Goal: Information Seeking & Learning: Compare options

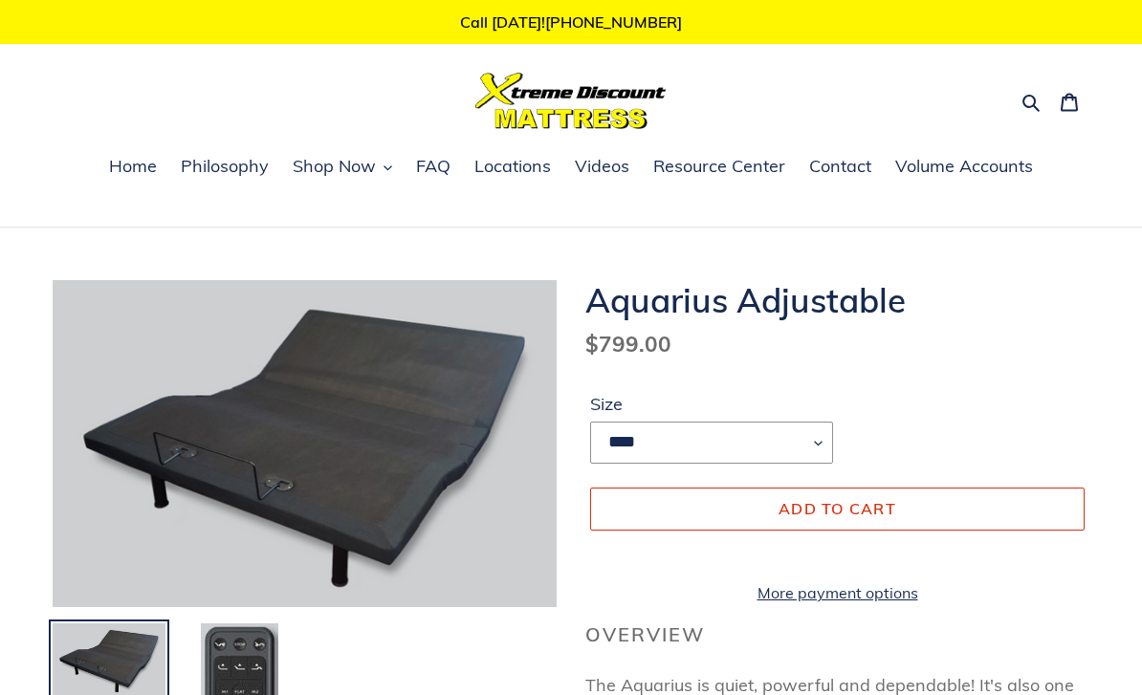
select select "****"
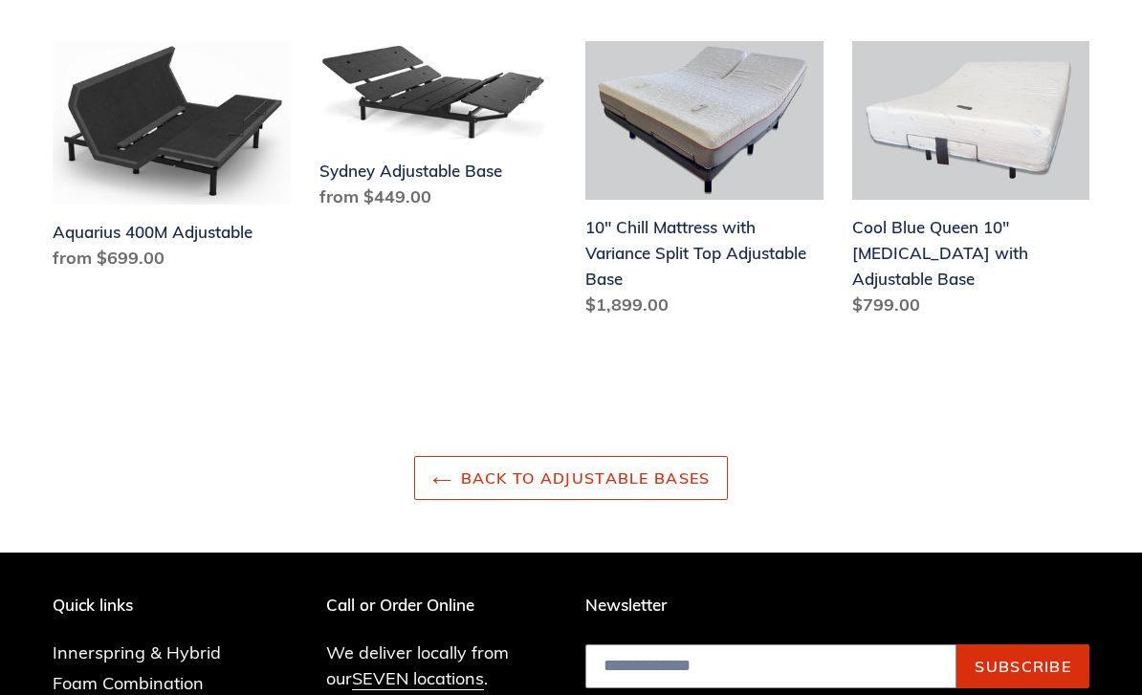
scroll to position [1665, 0]
click at [655, 488] on link "Back to Adjustable Bases" at bounding box center [571, 478] width 315 height 44
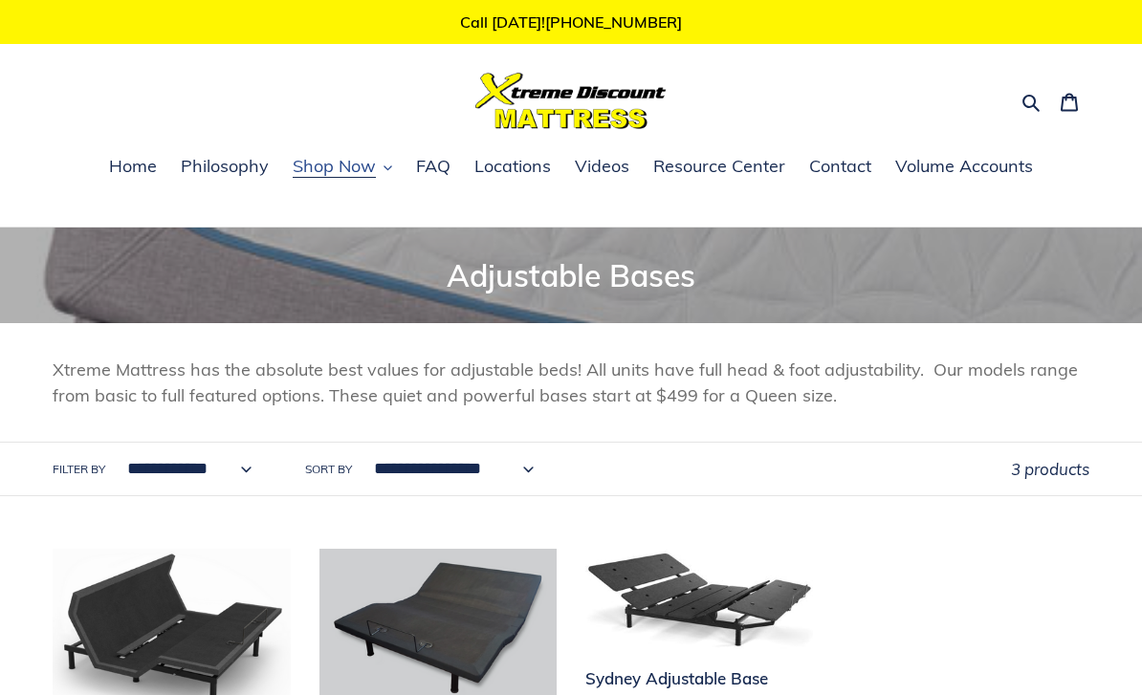
click at [395, 166] on button "Shop Now" at bounding box center [342, 167] width 119 height 29
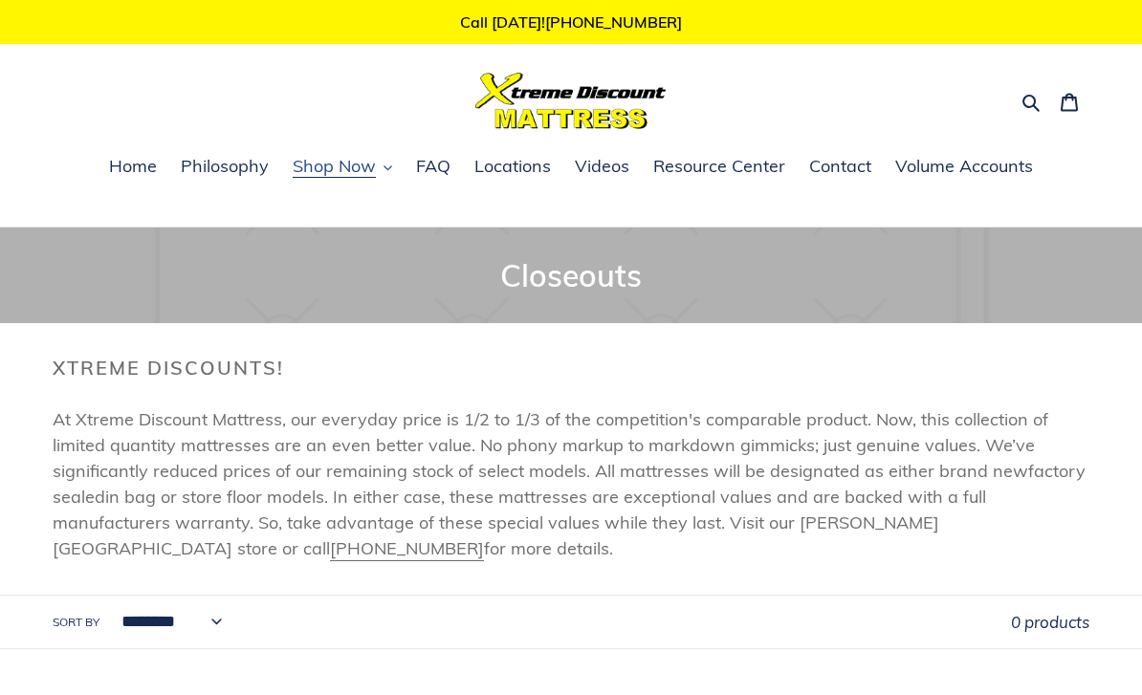
click at [331, 168] on span "Shop Now" at bounding box center [334, 166] width 83 height 23
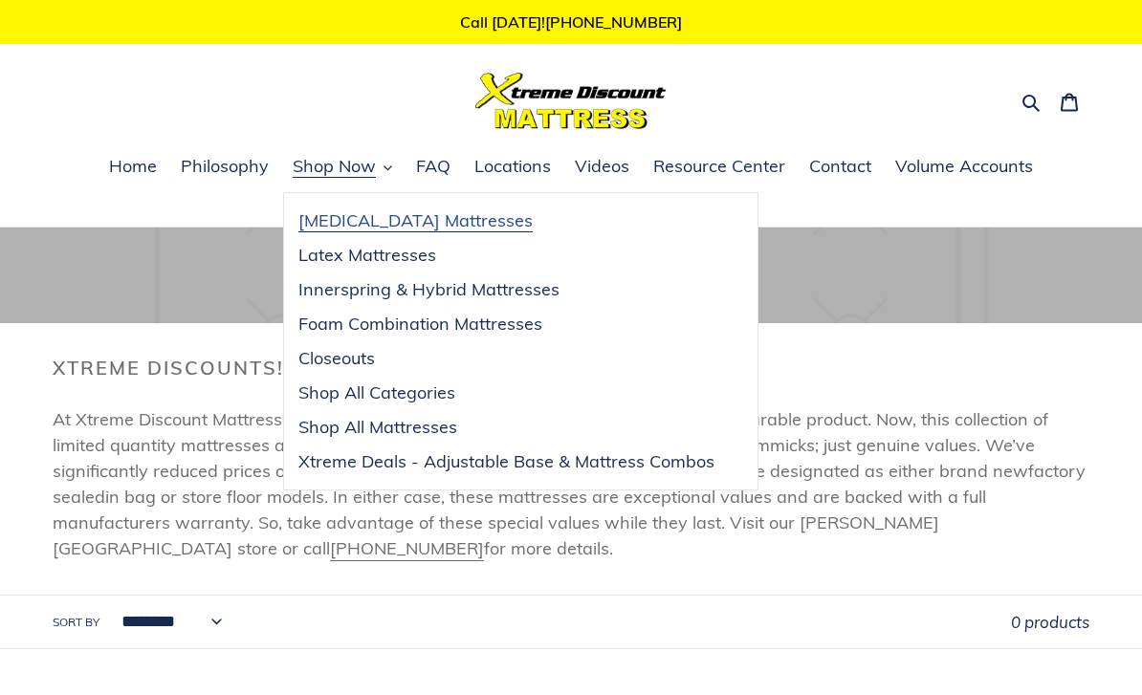
click at [479, 226] on span "[MEDICAL_DATA] Mattresses" at bounding box center [415, 220] width 234 height 23
click at [406, 261] on span "Latex Mattresses" at bounding box center [367, 255] width 138 height 23
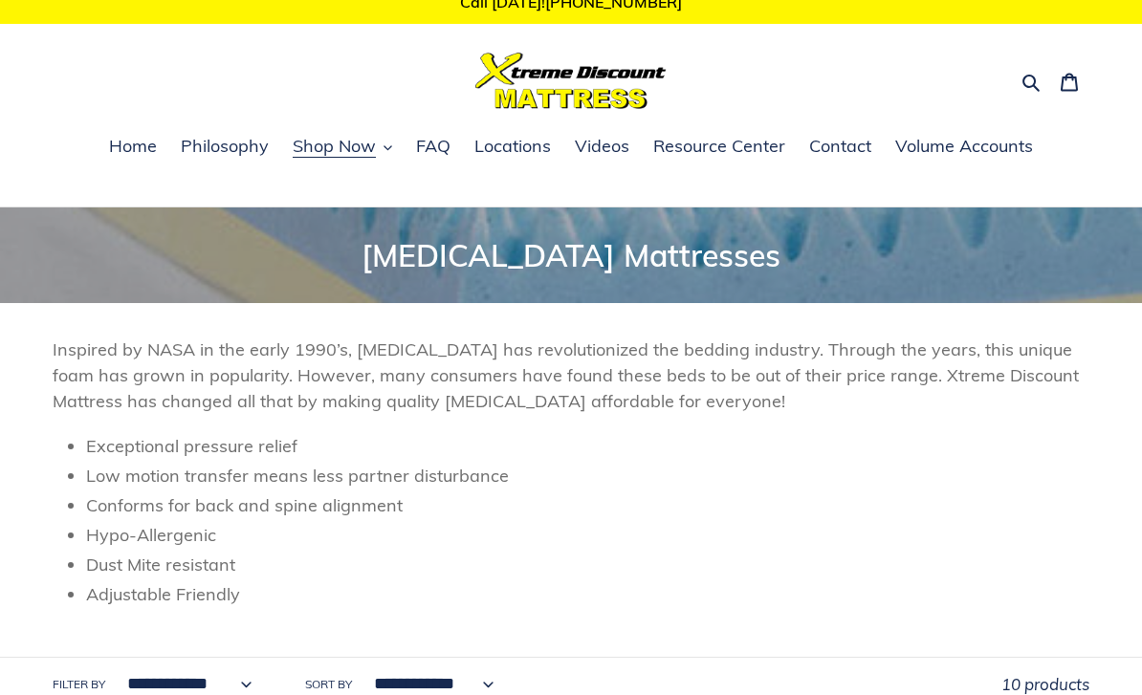
scroll to position [12, 0]
